Goal: Transaction & Acquisition: Purchase product/service

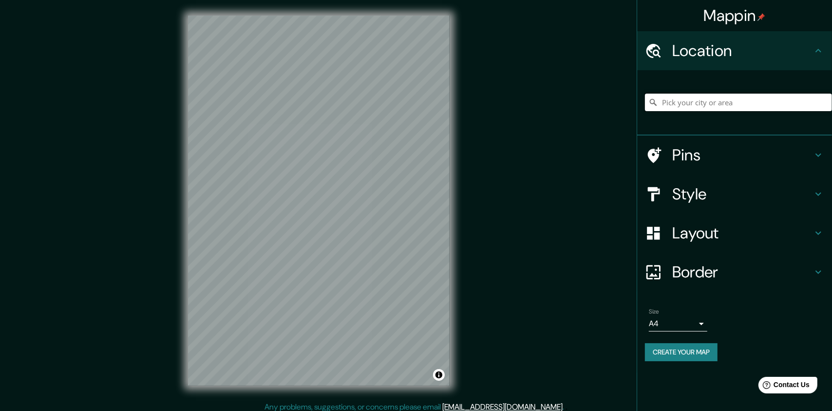
click at [439, 103] on input "Pick your city or area" at bounding box center [738, 103] width 187 height 18
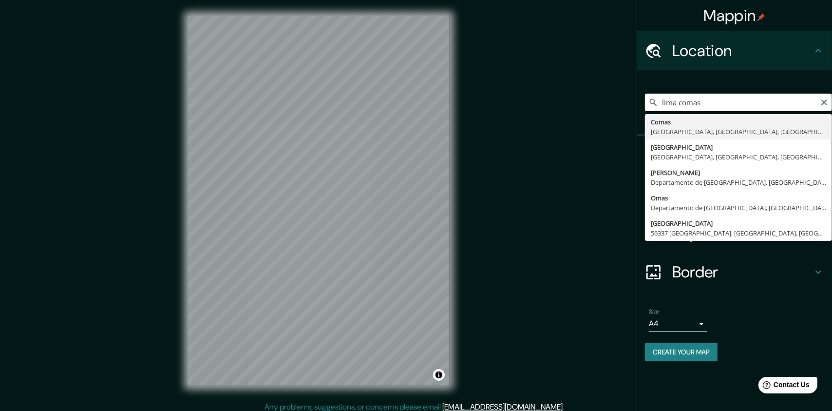
type input "Comas, [GEOGRAPHIC_DATA], [GEOGRAPHIC_DATA], [GEOGRAPHIC_DATA]"
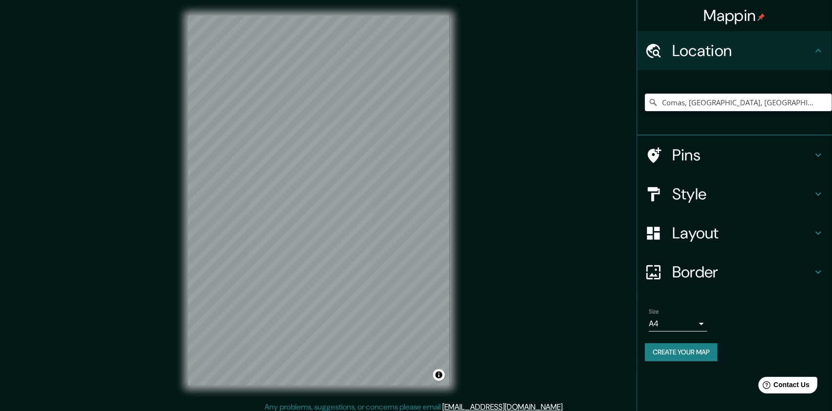
click at [439, 184] on h4 "Style" at bounding box center [742, 193] width 140 height 19
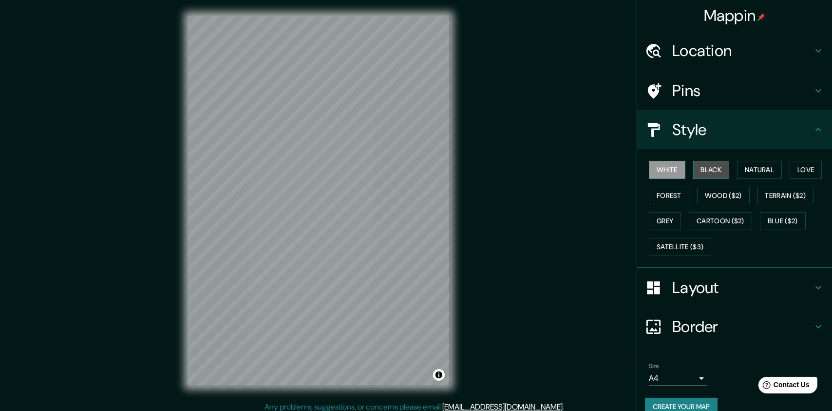
click at [439, 169] on button "Black" at bounding box center [711, 170] width 37 height 18
click at [439, 169] on button "Natural" at bounding box center [759, 170] width 45 height 18
click at [439, 169] on button "Love" at bounding box center [806, 170] width 32 height 18
click at [439, 191] on button "Forest" at bounding box center [669, 196] width 40 height 18
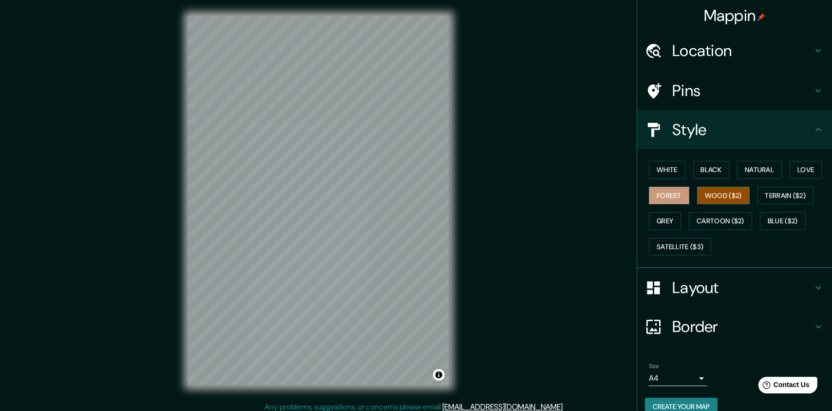
click at [439, 195] on button "Wood ($2)" at bounding box center [723, 196] width 53 height 18
click at [439, 246] on button "Satellite ($3)" at bounding box center [680, 247] width 62 height 18
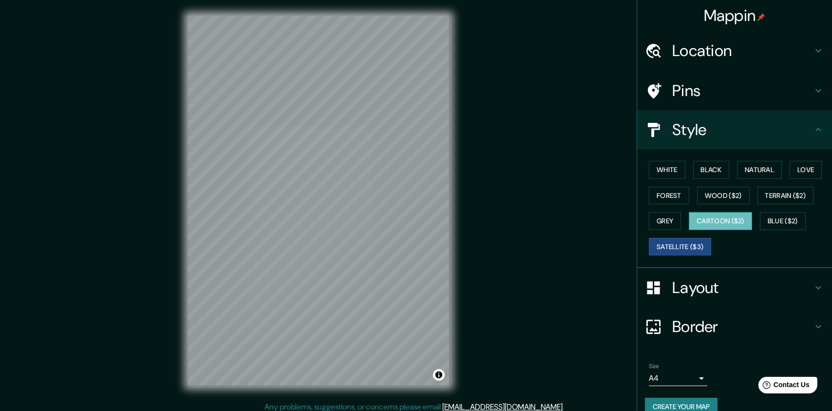
click at [439, 226] on button "Cartoon ($2)" at bounding box center [720, 221] width 63 height 18
click at [439, 226] on button "Grey" at bounding box center [665, 221] width 32 height 18
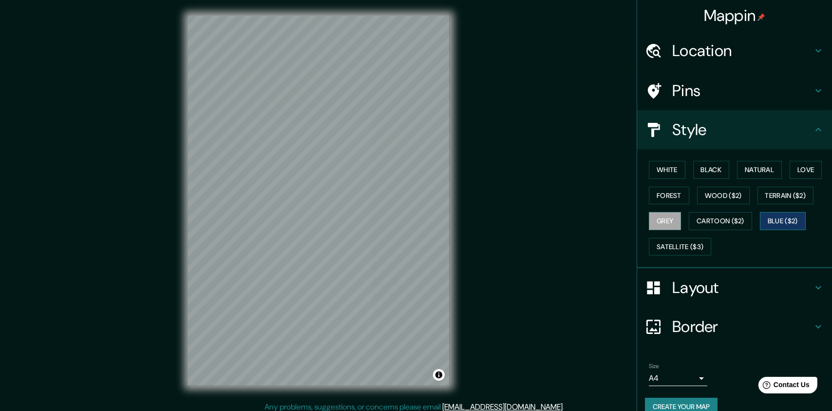
click at [439, 216] on button "Blue ($2)" at bounding box center [783, 221] width 46 height 18
click at [439, 167] on button "White" at bounding box center [667, 170] width 37 height 18
click at [439, 173] on button "White" at bounding box center [667, 170] width 37 height 18
click at [439, 170] on button "White" at bounding box center [667, 170] width 37 height 18
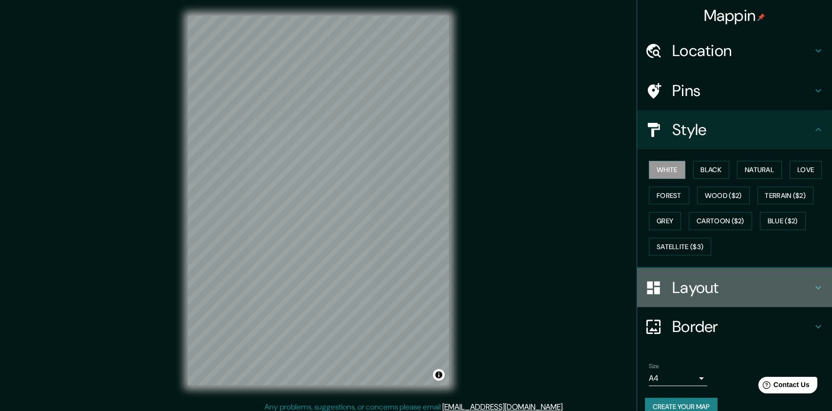
click at [439, 274] on div "Layout" at bounding box center [734, 287] width 195 height 39
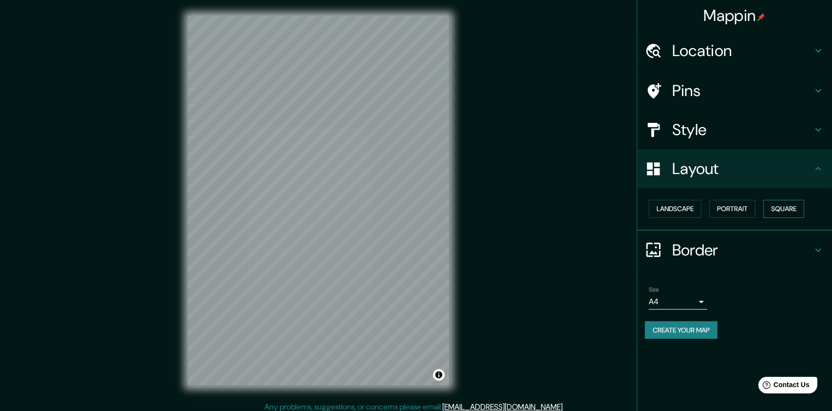
click at [439, 206] on button "Square" at bounding box center [783, 209] width 41 height 18
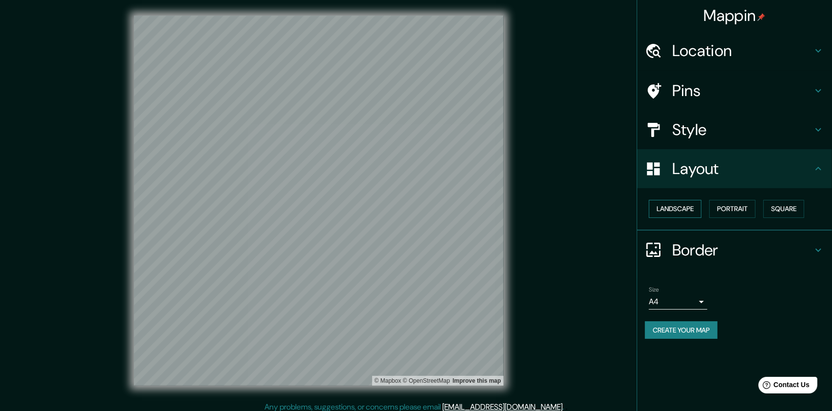
click at [439, 212] on button "Landscape" at bounding box center [675, 209] width 53 height 18
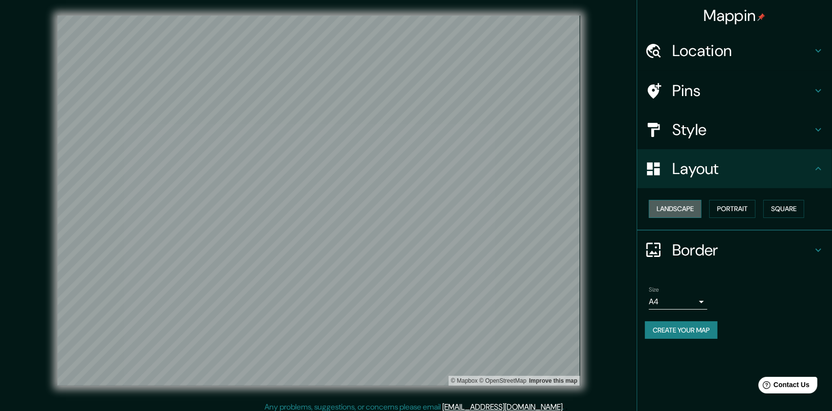
click at [439, 212] on button "Landscape" at bounding box center [675, 209] width 53 height 18
click at [439, 211] on button "Portrait" at bounding box center [732, 209] width 46 height 18
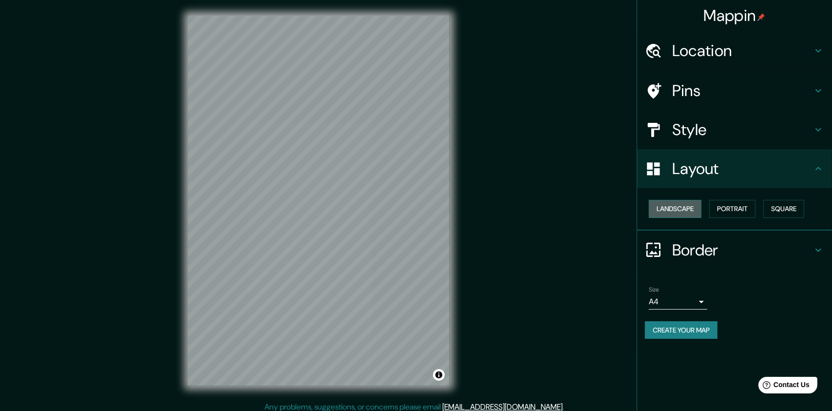
click at [439, 209] on button "Landscape" at bounding box center [675, 209] width 53 height 18
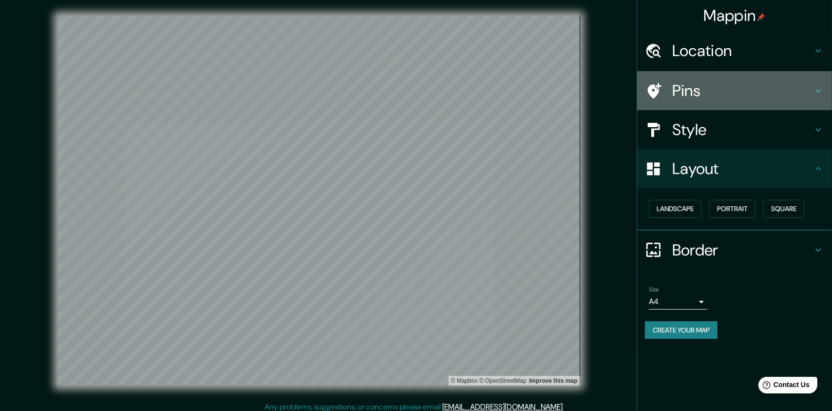
click at [439, 92] on h4 "Pins" at bounding box center [742, 90] width 140 height 19
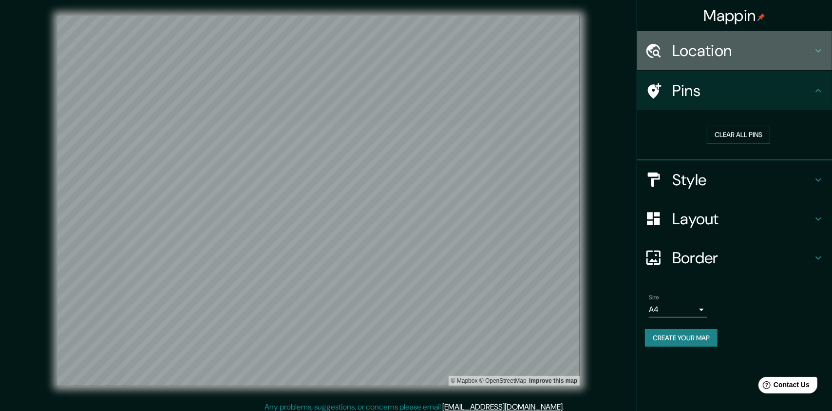
click at [439, 63] on div "Location" at bounding box center [734, 50] width 195 height 39
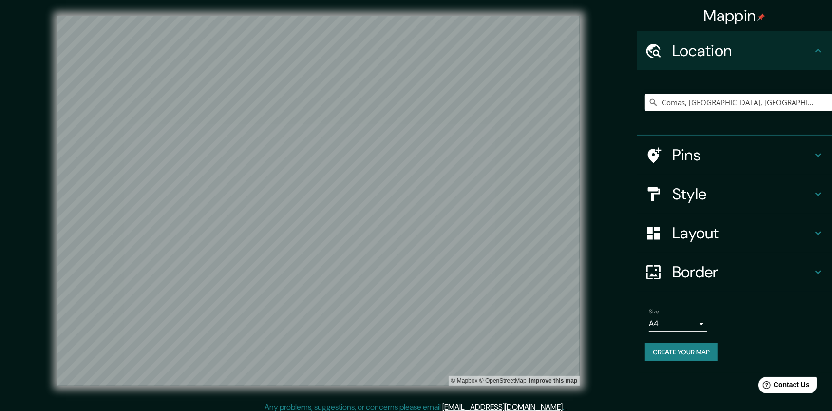
click at [439, 63] on div "Location" at bounding box center [734, 50] width 195 height 39
click at [439, 41] on h4 "Location" at bounding box center [742, 50] width 140 height 19
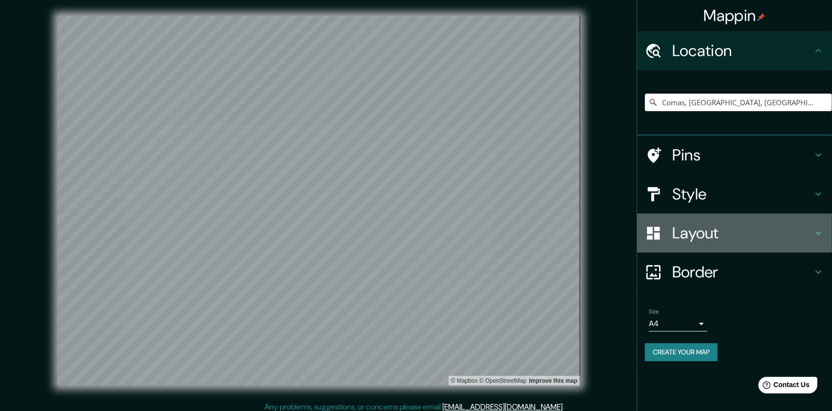
click at [439, 233] on h4 "Layout" at bounding box center [742, 232] width 140 height 19
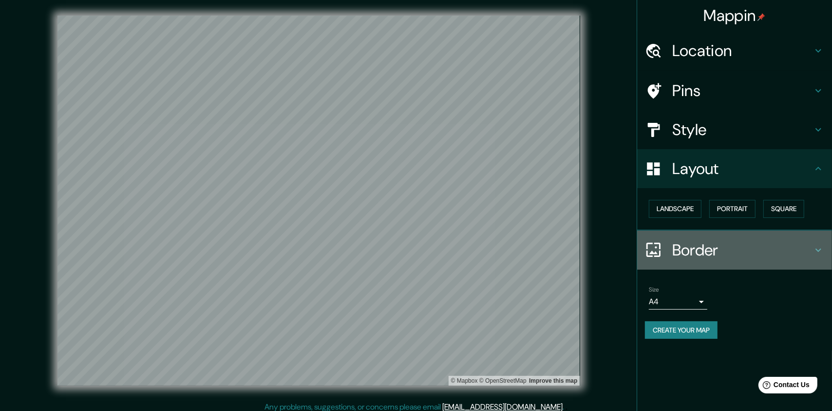
click at [439, 259] on div "Border" at bounding box center [734, 249] width 195 height 39
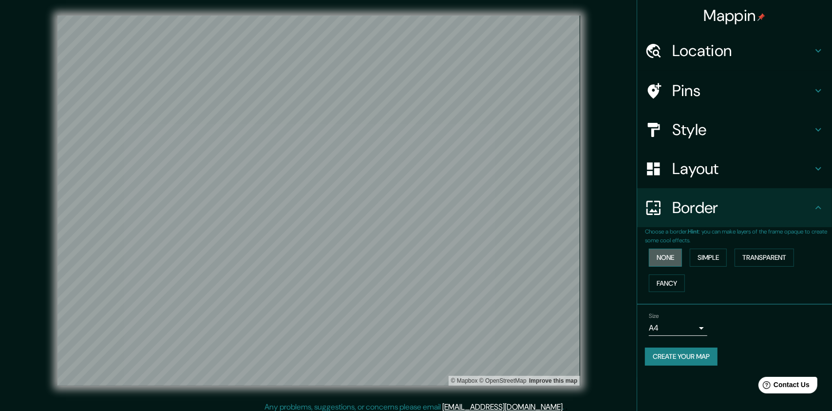
click at [439, 255] on button "None" at bounding box center [665, 257] width 33 height 18
click at [439, 257] on button "None" at bounding box center [665, 257] width 33 height 18
click at [439, 257] on button "Simple" at bounding box center [708, 257] width 37 height 18
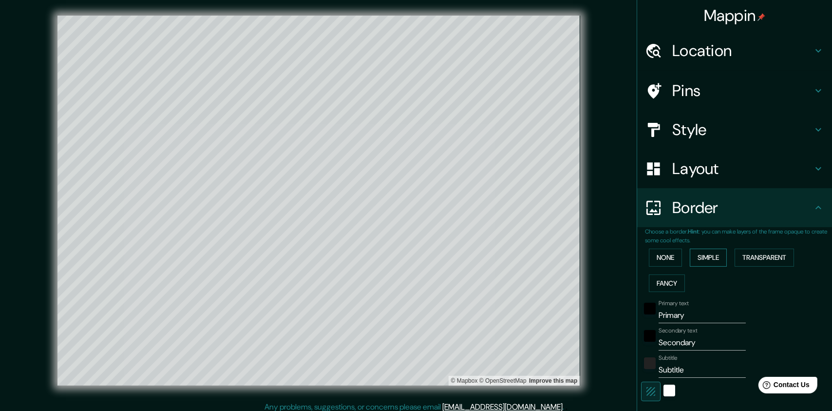
click at [439, 266] on button "Simple" at bounding box center [708, 257] width 37 height 18
type input "429"
type input "86"
click at [439, 255] on button "Transparent" at bounding box center [764, 257] width 59 height 18
click at [439, 281] on button "Fancy" at bounding box center [667, 283] width 36 height 18
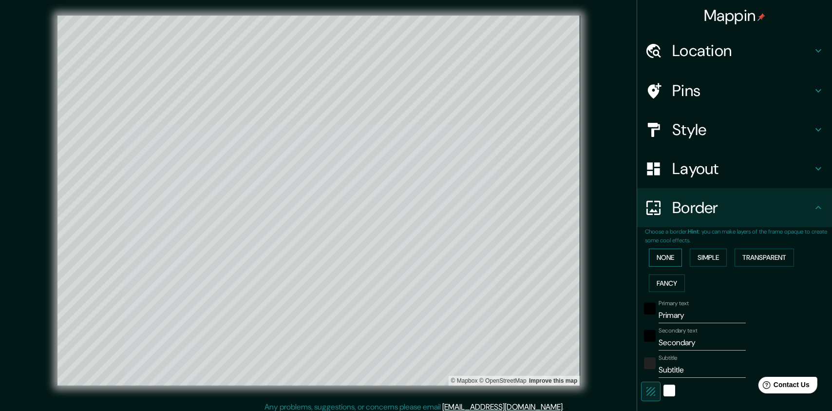
click at [439, 259] on button "None" at bounding box center [665, 257] width 33 height 18
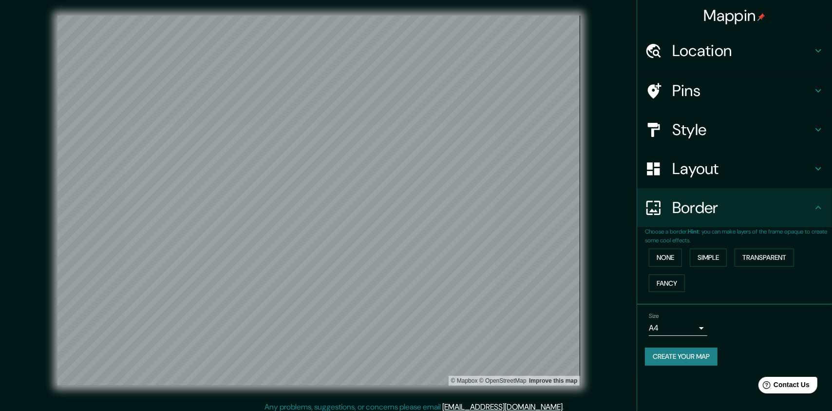
click at [439, 323] on div "Size A4 single" at bounding box center [734, 323] width 179 height 31
click at [439, 323] on body "Mappin Location [GEOGRAPHIC_DATA], [GEOGRAPHIC_DATA], [GEOGRAPHIC_DATA], [GEOGR…" at bounding box center [416, 205] width 832 height 411
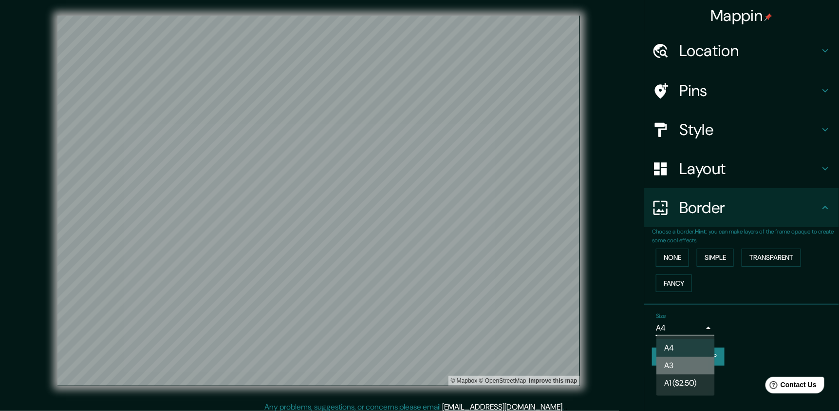
click at [439, 323] on li "A3" at bounding box center [686, 366] width 58 height 18
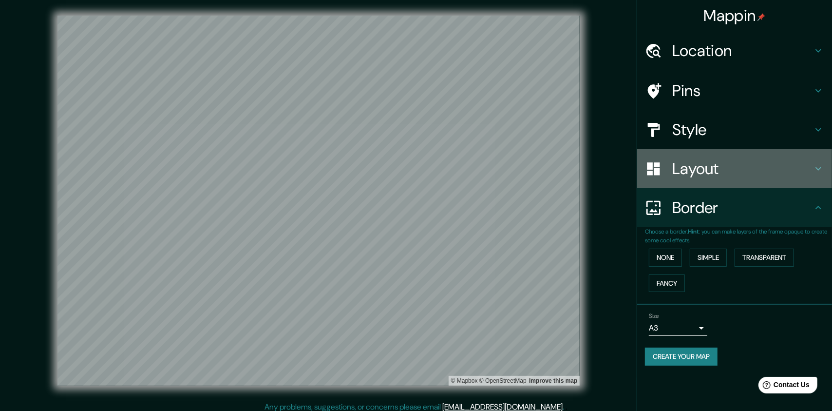
click at [439, 168] on h4 "Layout" at bounding box center [742, 168] width 140 height 19
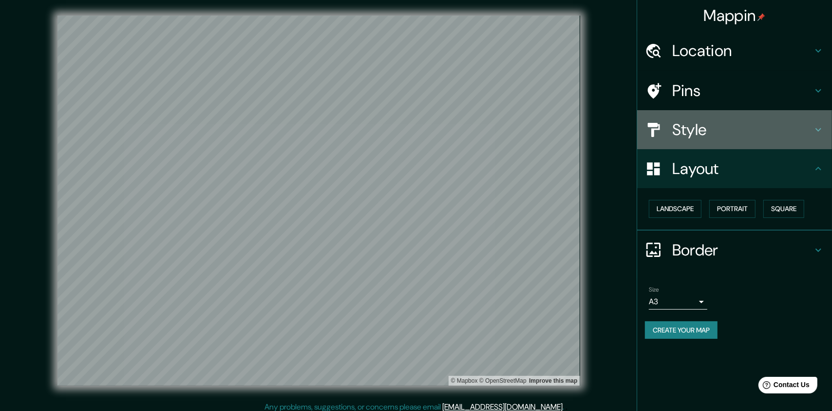
click at [439, 133] on h4 "Style" at bounding box center [742, 129] width 140 height 19
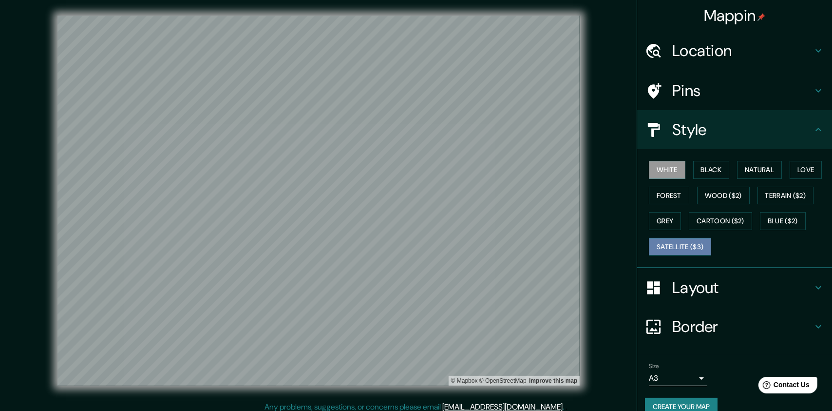
click at [439, 243] on button "Satellite ($3)" at bounding box center [680, 247] width 62 height 18
click at [439, 220] on button "Grey" at bounding box center [665, 221] width 32 height 18
click at [439, 162] on button "Black" at bounding box center [711, 170] width 37 height 18
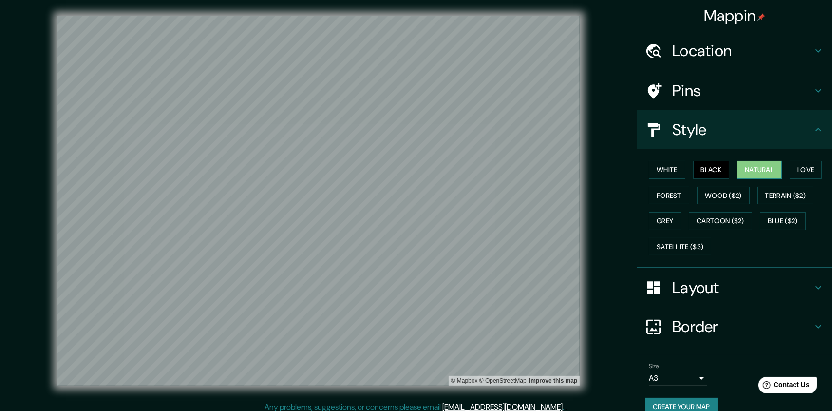
click at [439, 168] on button "Natural" at bounding box center [759, 170] width 45 height 18
click at [439, 168] on button "White" at bounding box center [667, 170] width 37 height 18
click at [439, 168] on button "Love" at bounding box center [806, 170] width 32 height 18
click at [439, 170] on button "Black" at bounding box center [711, 170] width 37 height 18
click at [439, 197] on button "Forest" at bounding box center [669, 196] width 40 height 18
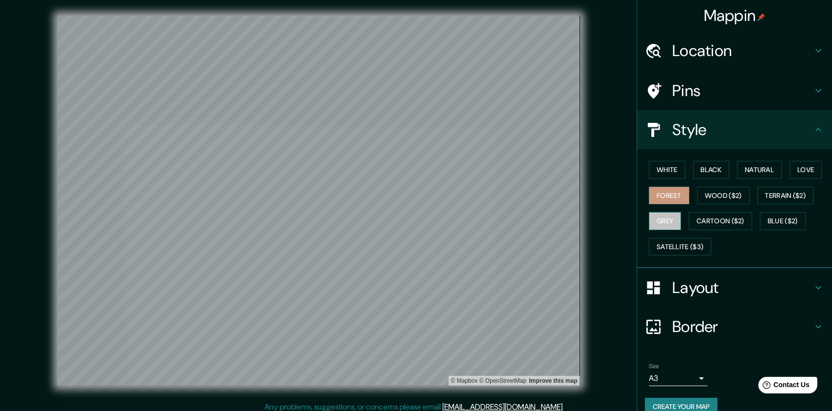
click at [439, 219] on button "Grey" at bounding box center [665, 221] width 32 height 18
click at [439, 220] on button "Cartoon ($2)" at bounding box center [720, 221] width 63 height 18
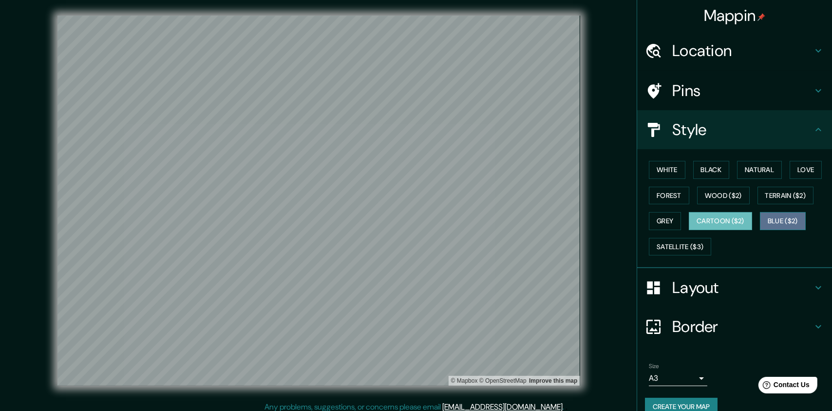
click at [439, 223] on button "Blue ($2)" at bounding box center [783, 221] width 46 height 18
click at [439, 238] on button "Satellite ($3)" at bounding box center [680, 247] width 62 height 18
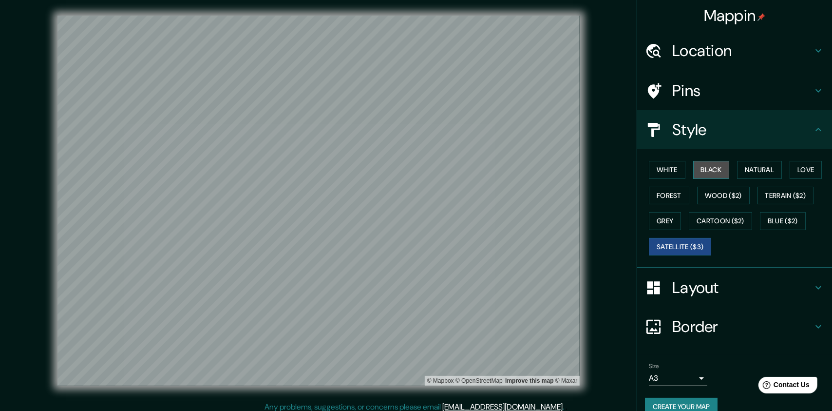
click at [439, 166] on button "Black" at bounding box center [711, 170] width 37 height 18
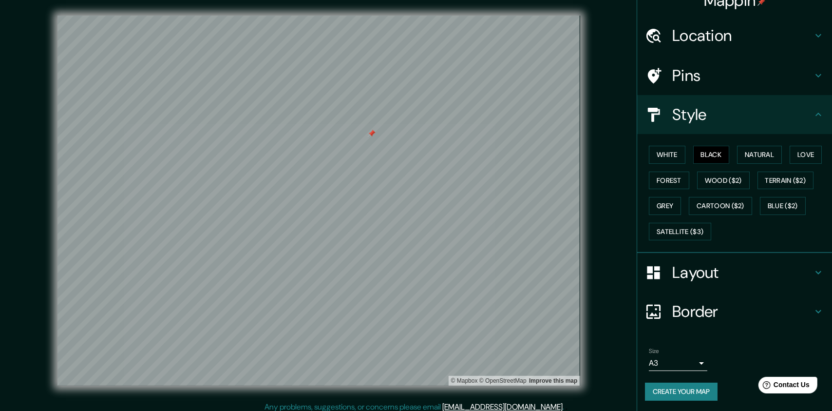
click at [439, 323] on button "Create your map" at bounding box center [681, 391] width 73 height 18
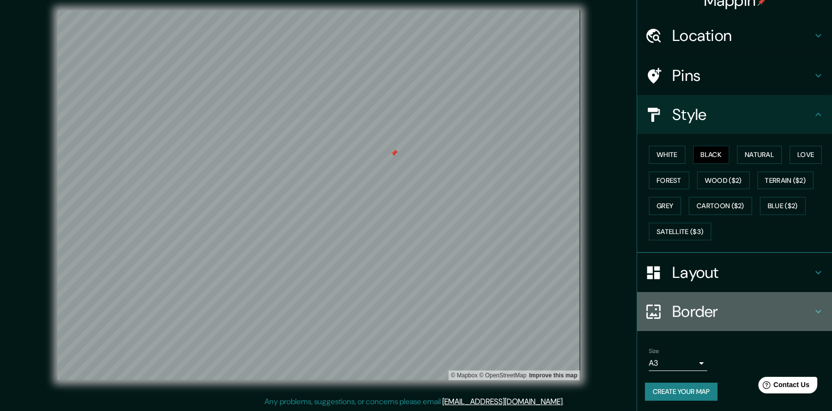
click at [439, 315] on h4 "Border" at bounding box center [742, 311] width 140 height 19
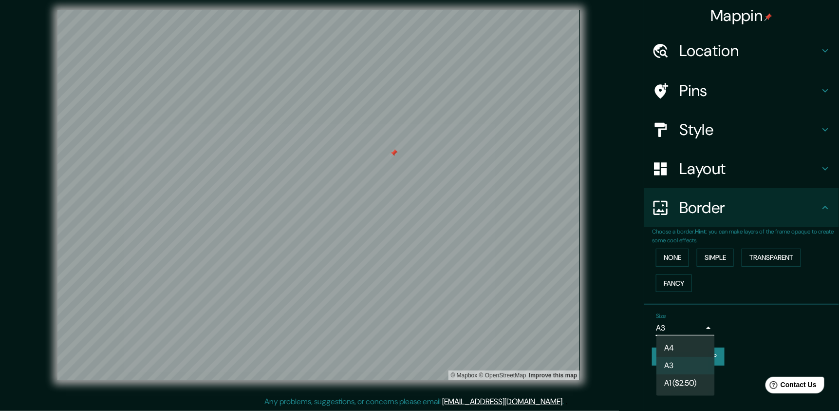
click at [439, 323] on body "Mappin Location [GEOGRAPHIC_DATA], [GEOGRAPHIC_DATA], [GEOGRAPHIC_DATA], [GEOGR…" at bounding box center [419, 200] width 839 height 411
click at [439, 323] on li "A1 ($2.50)" at bounding box center [686, 383] width 58 height 18
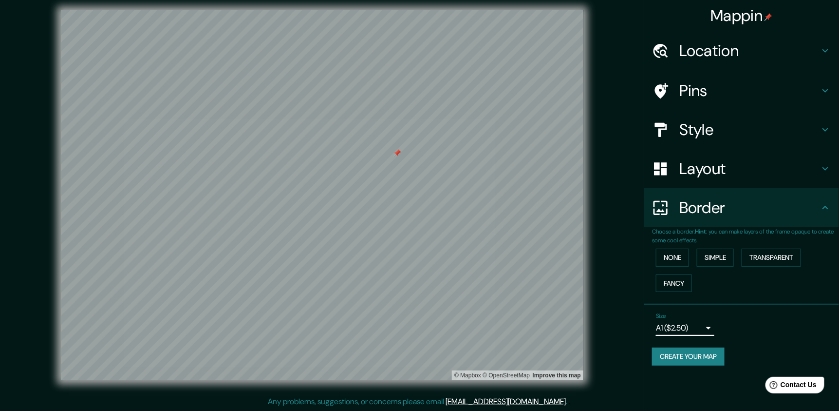
click at [439, 323] on body "Mappin Location [GEOGRAPHIC_DATA], [GEOGRAPHIC_DATA], [GEOGRAPHIC_DATA], [GEOGR…" at bounding box center [419, 200] width 839 height 411
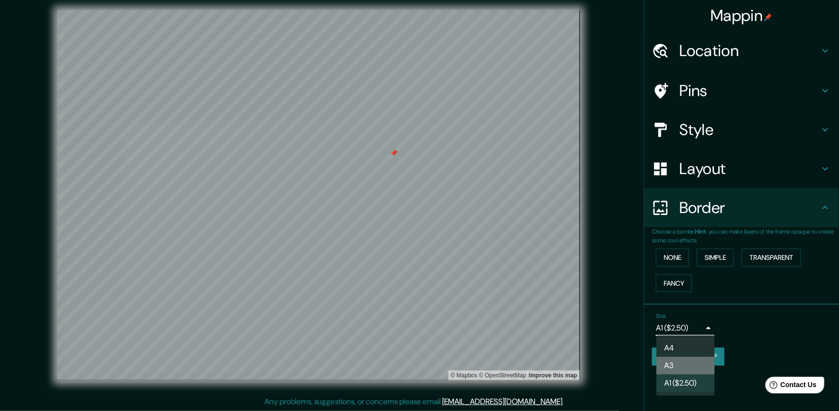
click at [439, 323] on li "A3" at bounding box center [686, 366] width 58 height 18
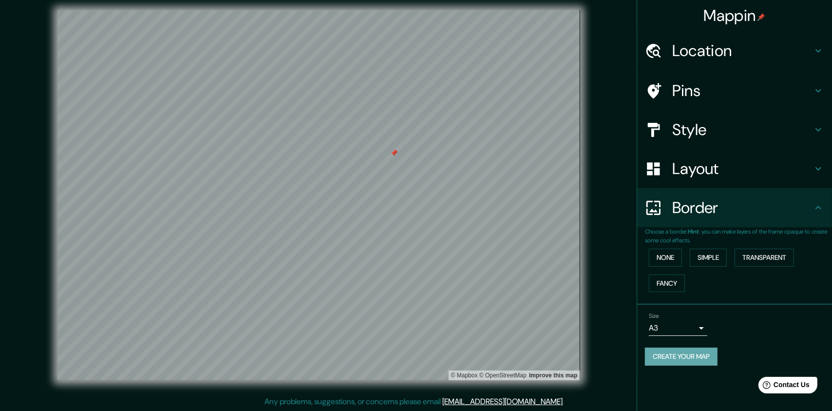
click at [439, 323] on button "Create your map" at bounding box center [681, 356] width 73 height 18
